Goal: Obtain resource: Obtain resource

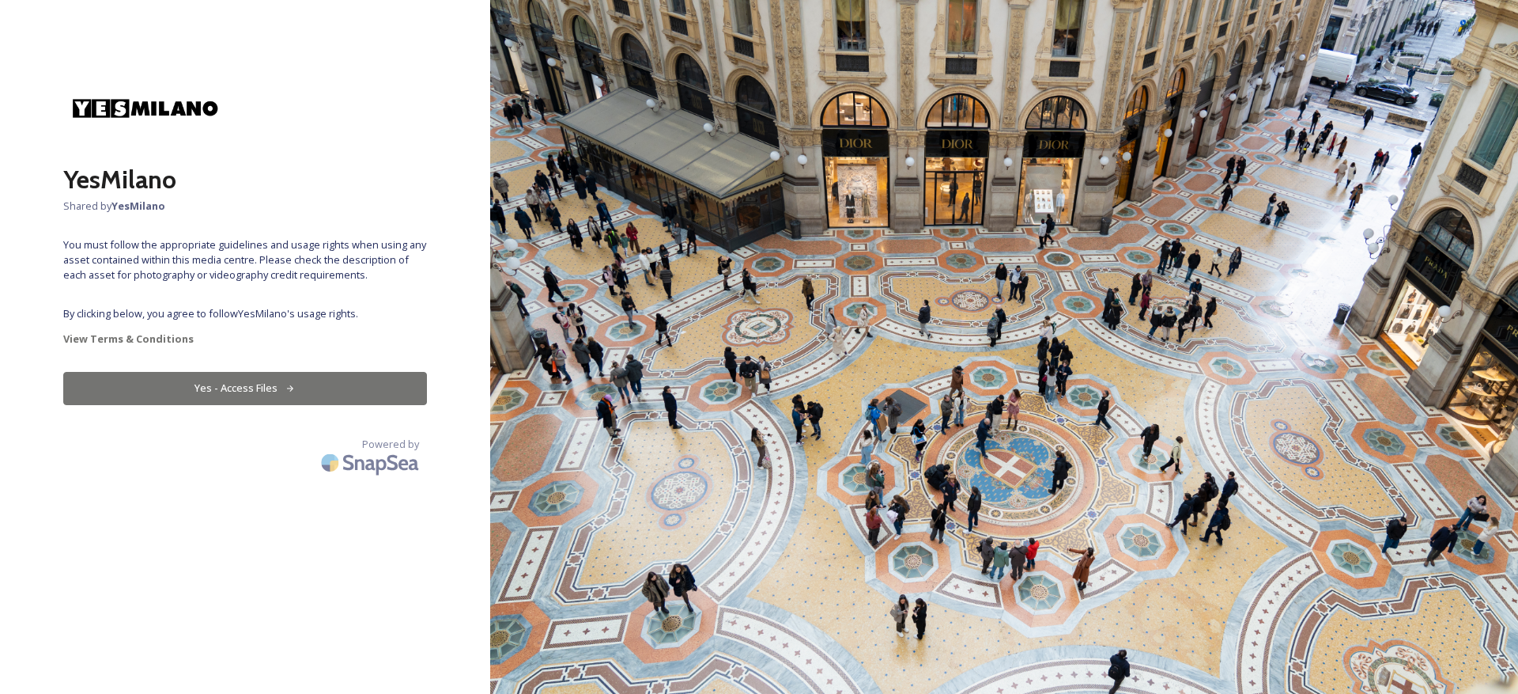
click at [228, 395] on button "Yes - Access Files" at bounding box center [245, 388] width 364 height 32
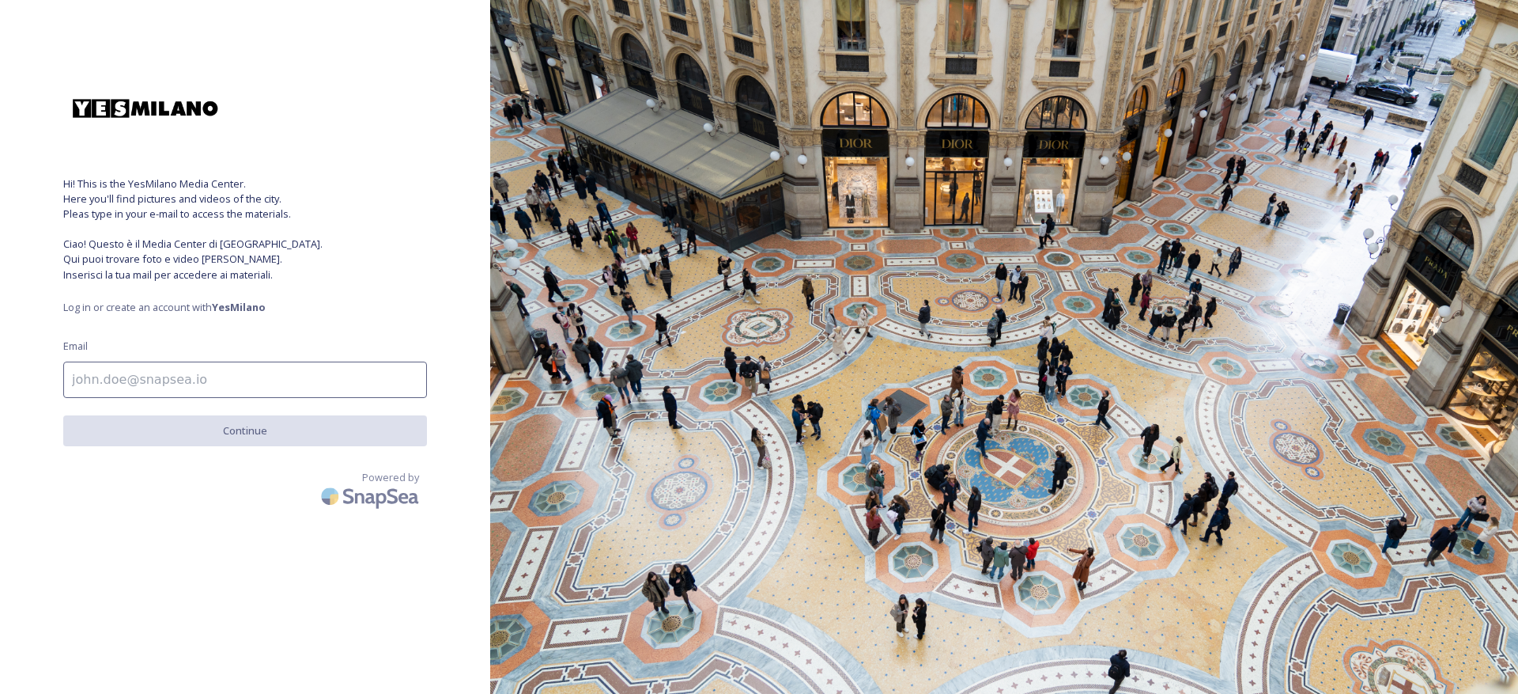
click at [243, 379] on input at bounding box center [245, 379] width 364 height 36
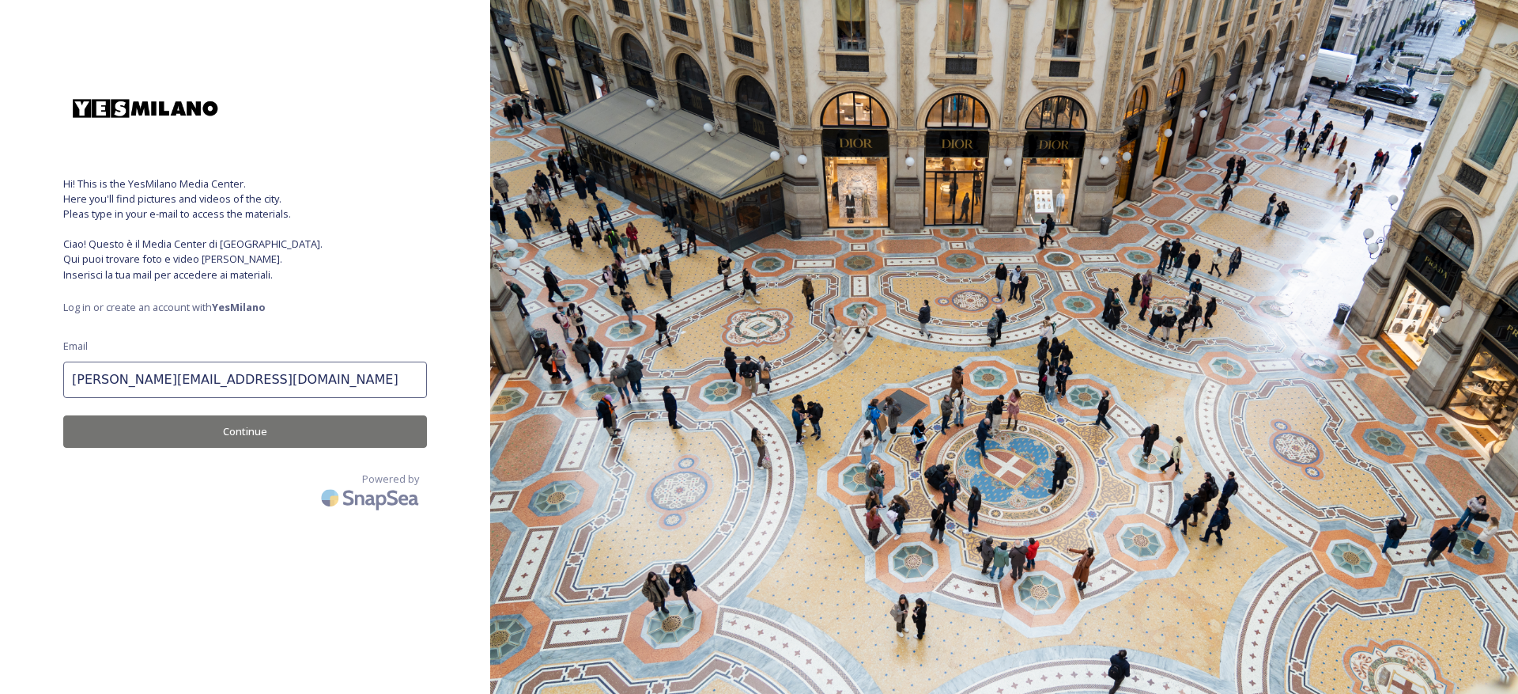
type input "[PERSON_NAME][EMAIL_ADDRESS][DOMAIN_NAME]"
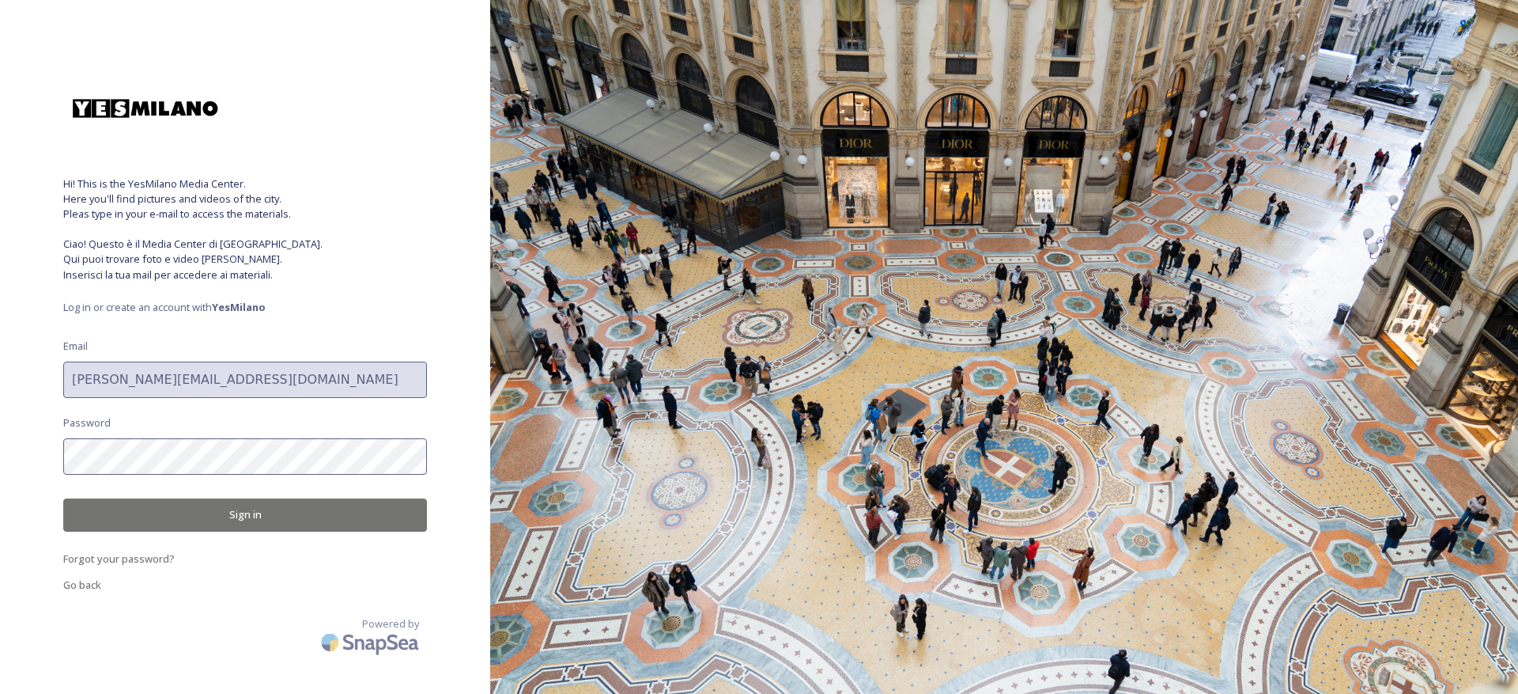
click at [262, 515] on button "Sign in" at bounding box center [245, 514] width 364 height 32
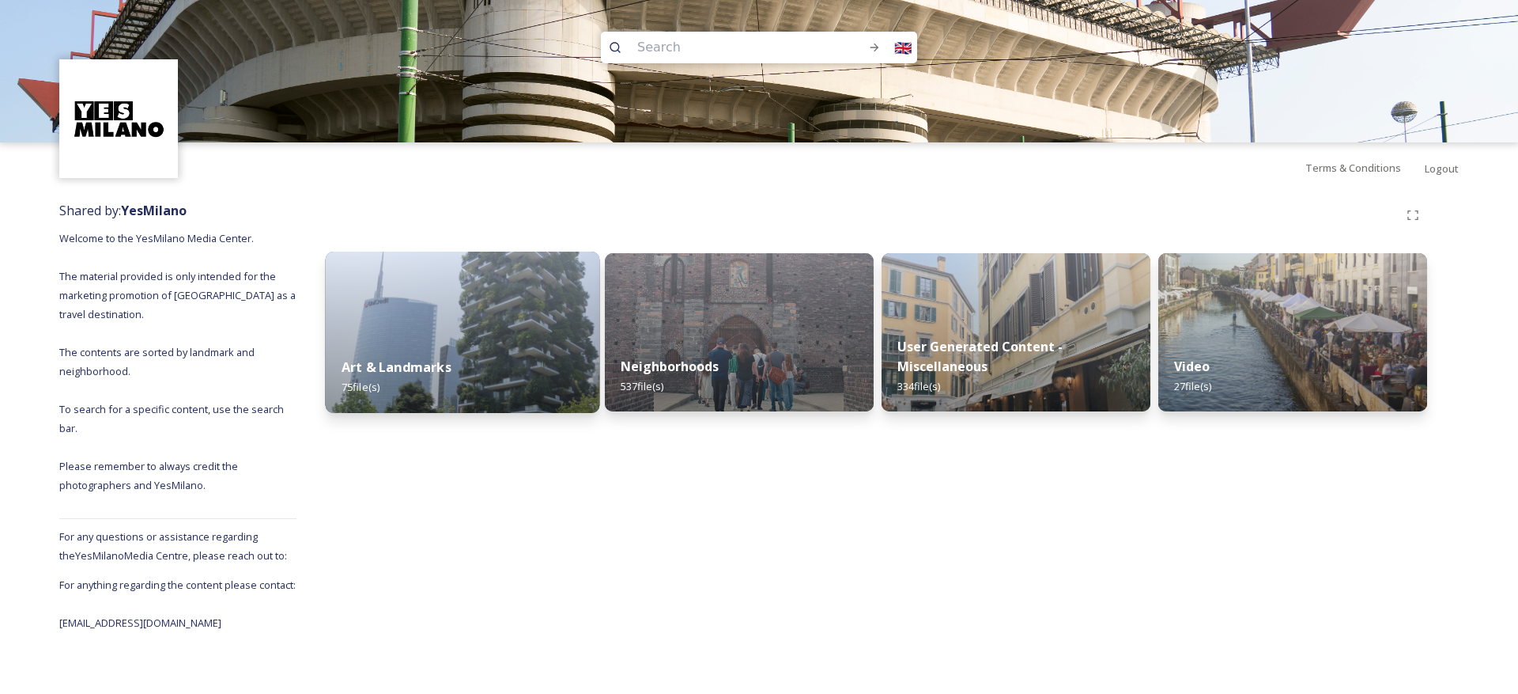
click at [544, 366] on div "Art & Landmarks 75 file(s)" at bounding box center [463, 377] width 274 height 72
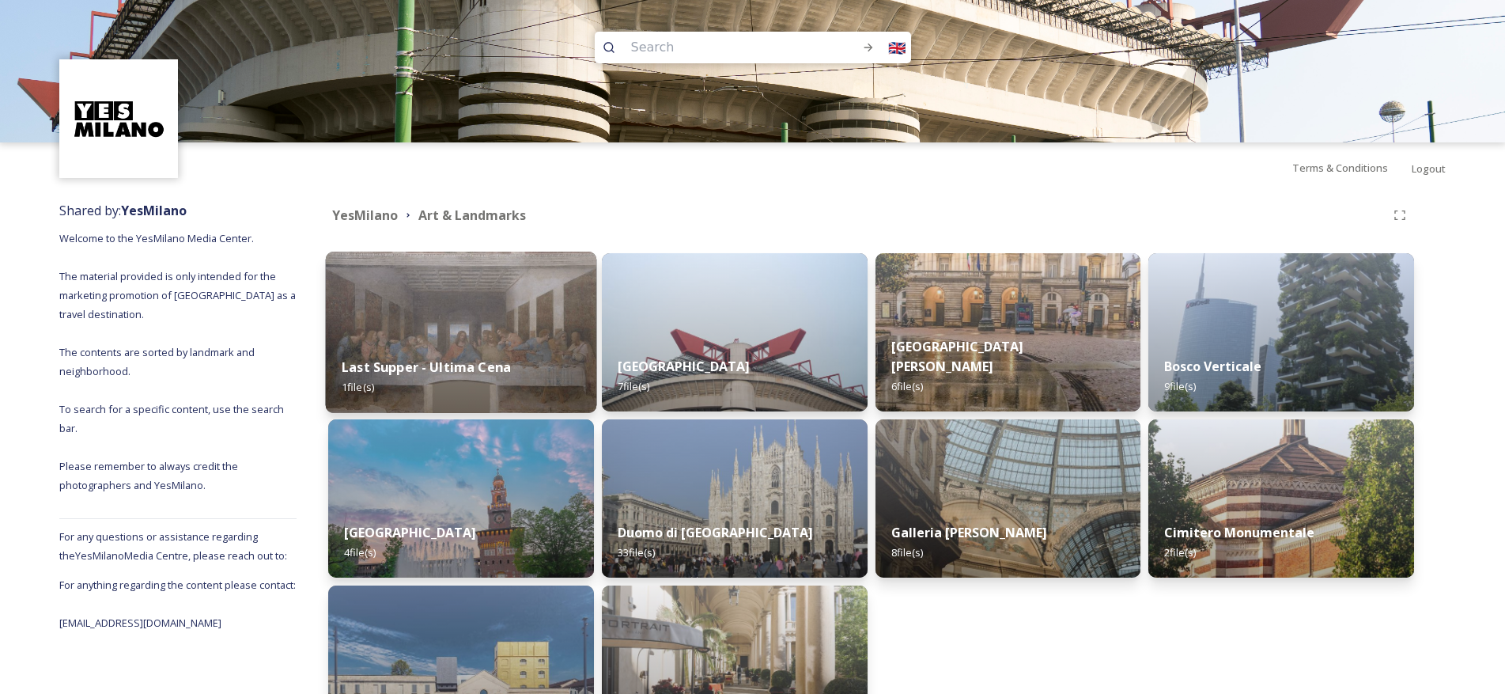
click at [518, 360] on div "Last Supper - Ultima Cena 1 file(s)" at bounding box center [461, 377] width 270 height 72
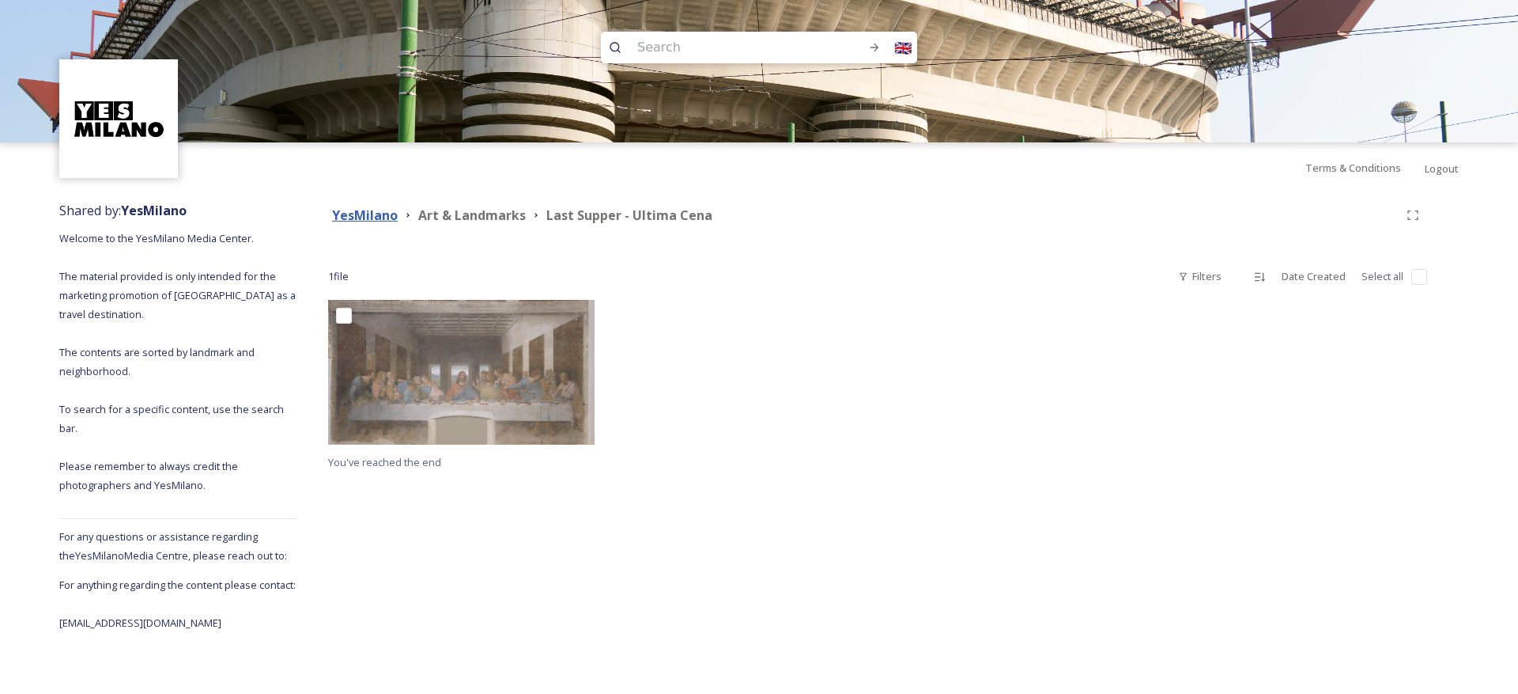
click at [363, 217] on strong "YesMilano" at bounding box center [365, 214] width 66 height 17
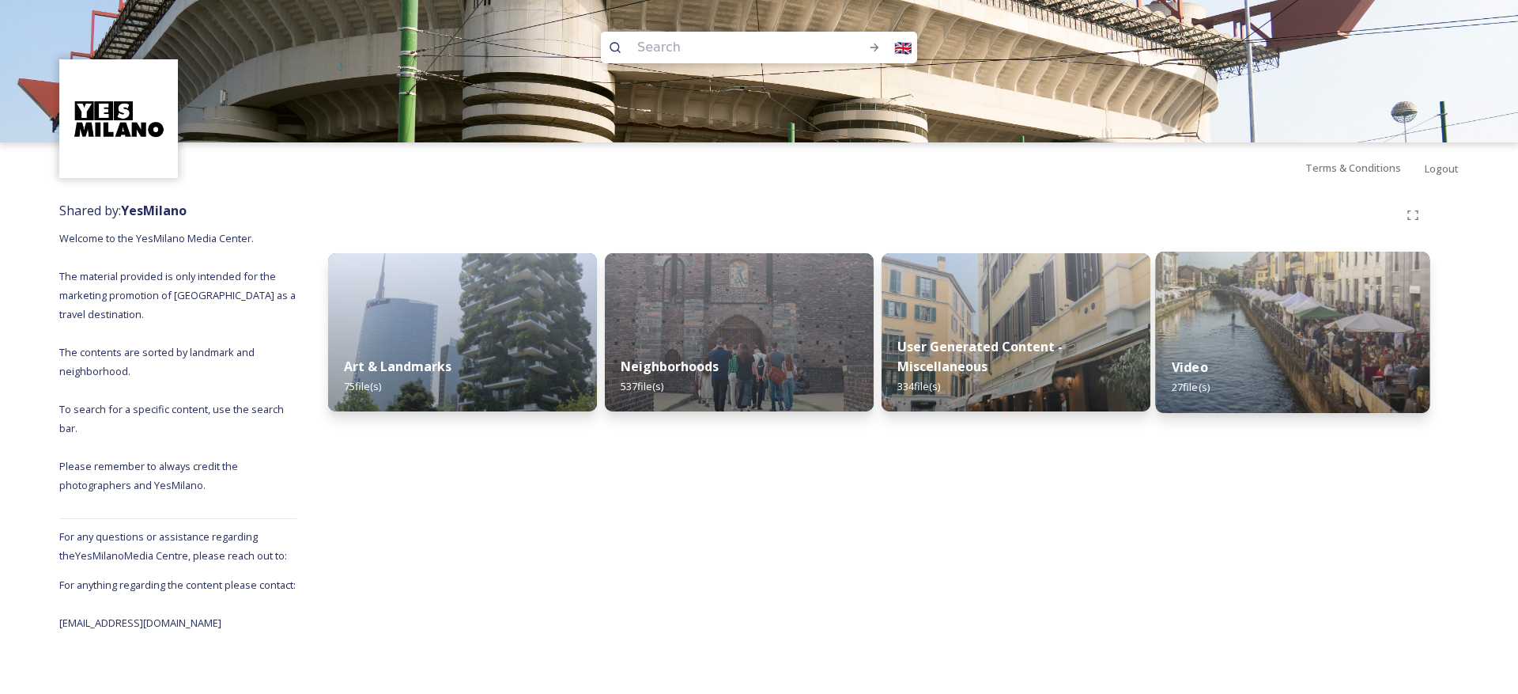
click at [1277, 341] on img at bounding box center [1293, 331] width 274 height 161
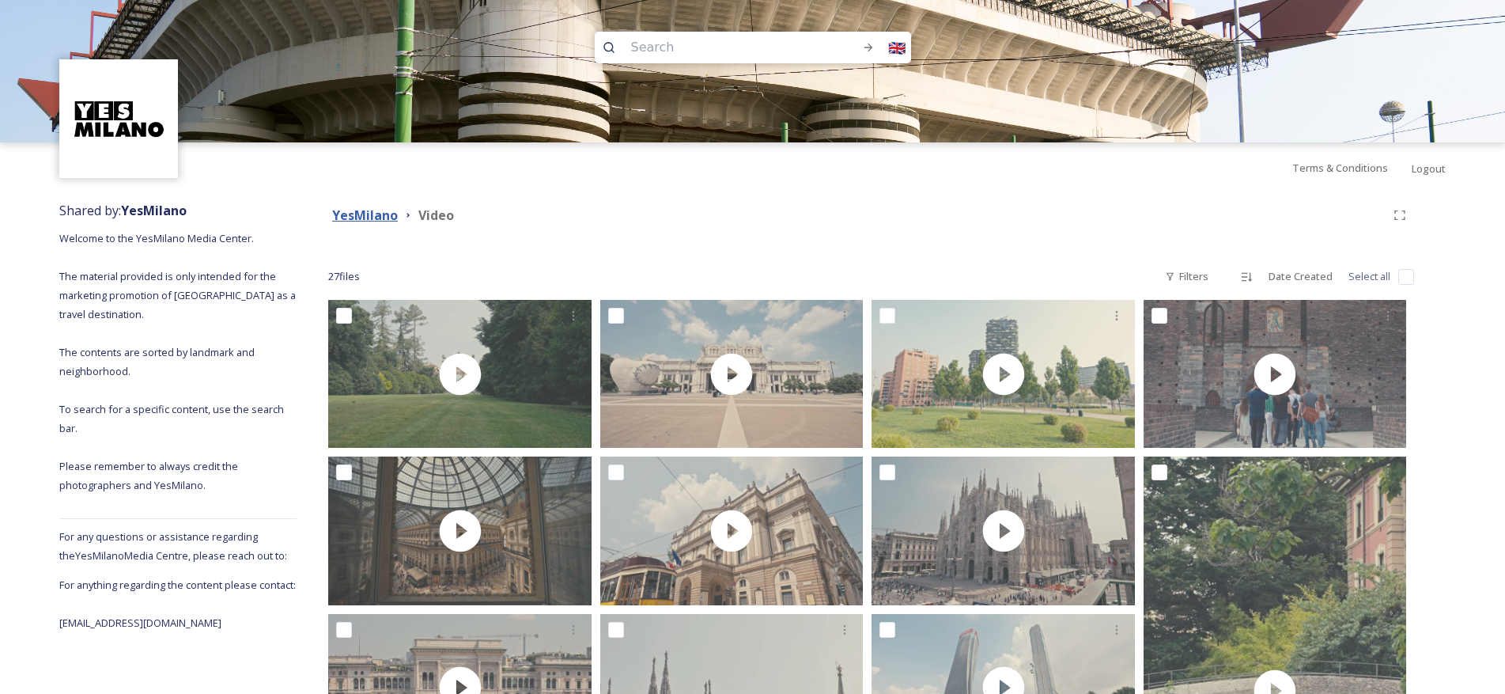
click at [369, 220] on strong "YesMilano" at bounding box center [365, 214] width 66 height 17
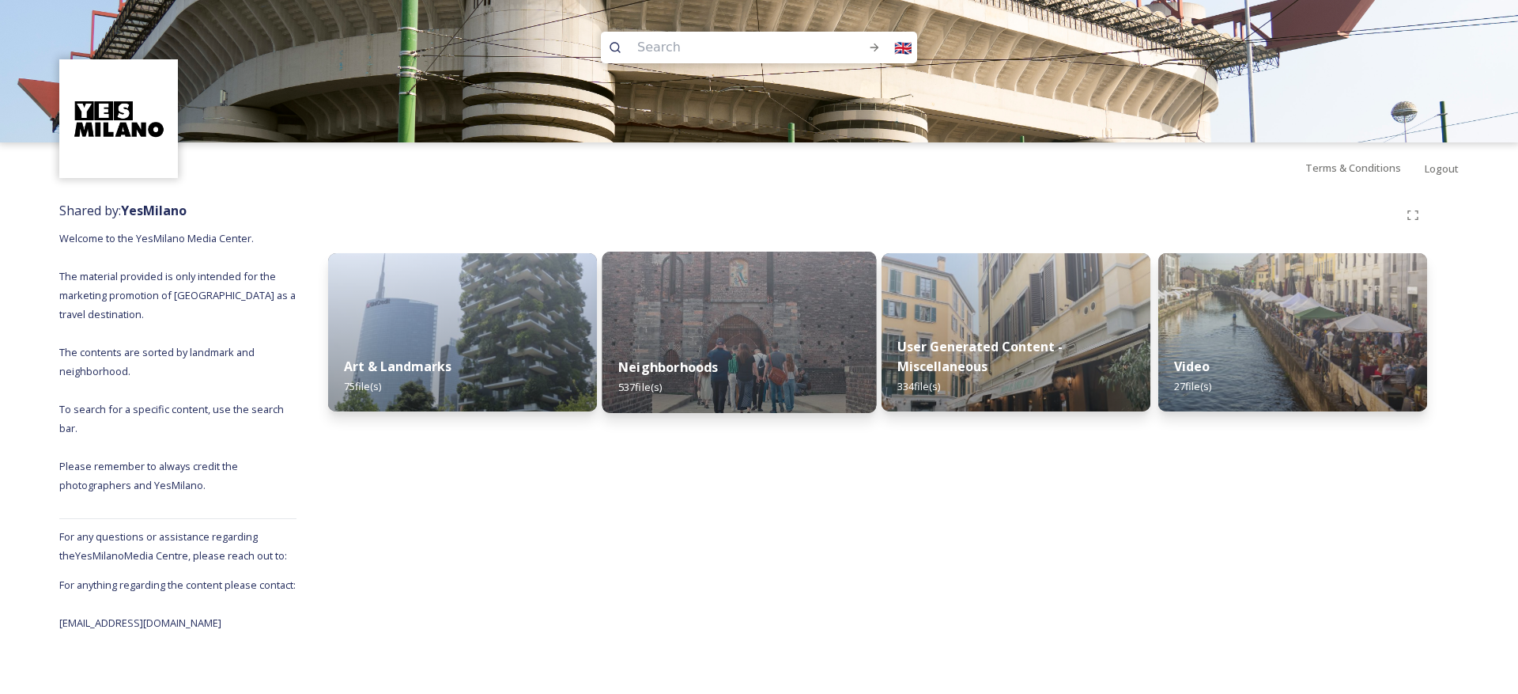
click at [739, 364] on div "Neighborhoods 537 file(s)" at bounding box center [740, 377] width 274 height 72
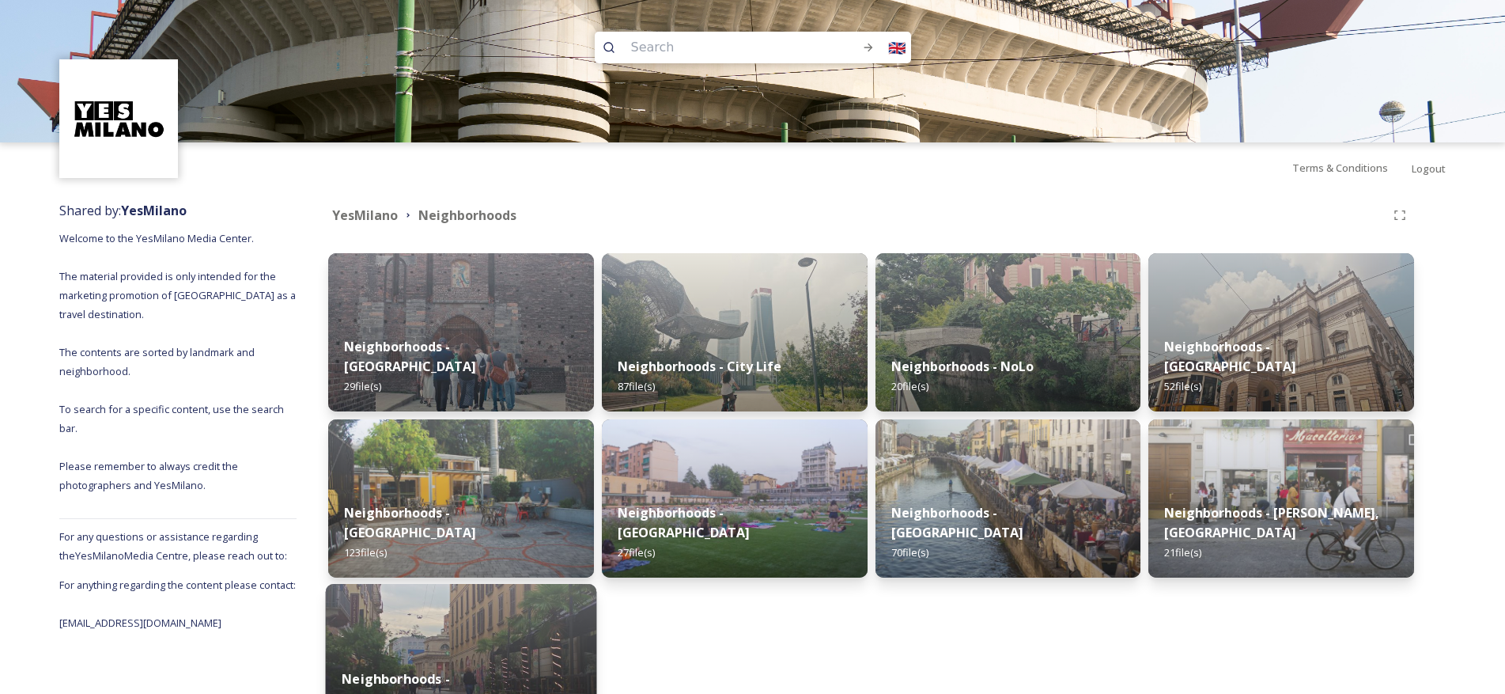
scroll to position [123, 0]
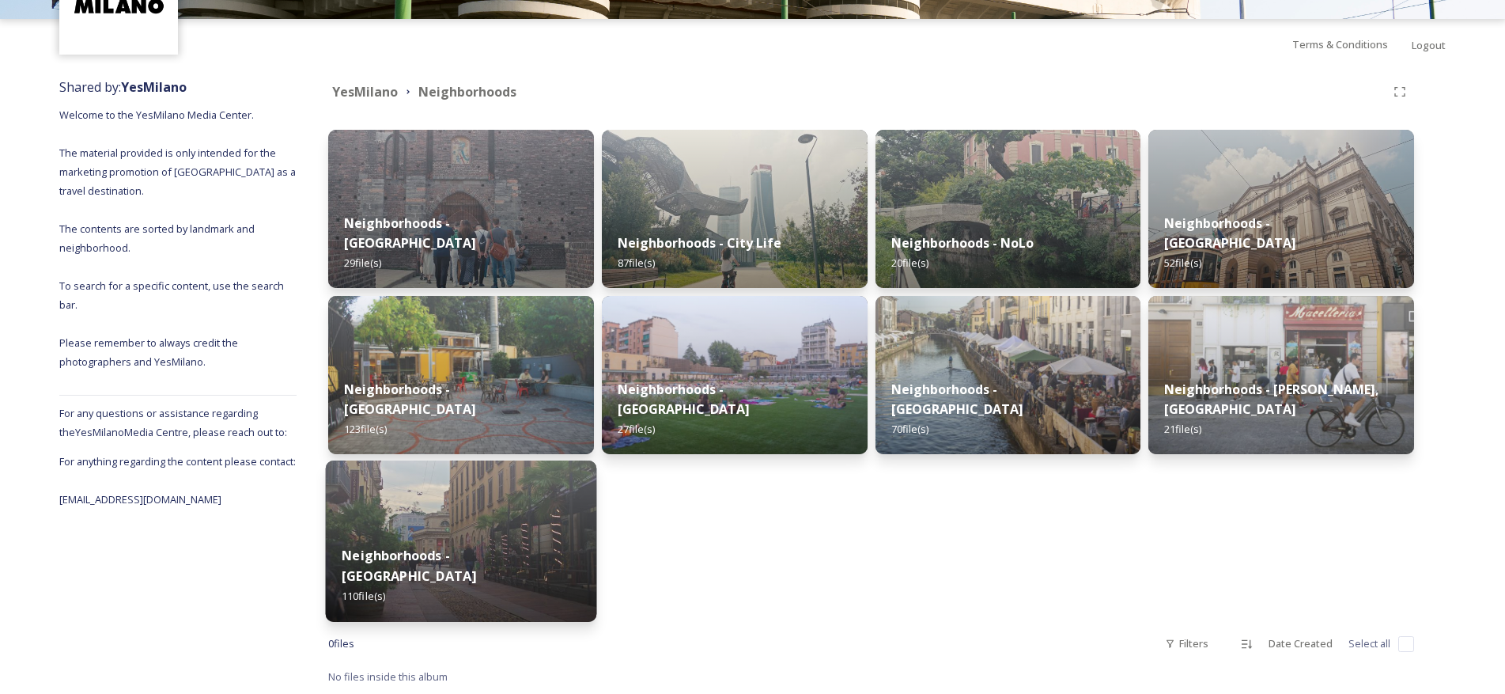
click at [493, 549] on img at bounding box center [461, 540] width 270 height 161
